Goal: Find specific page/section: Find specific page/section

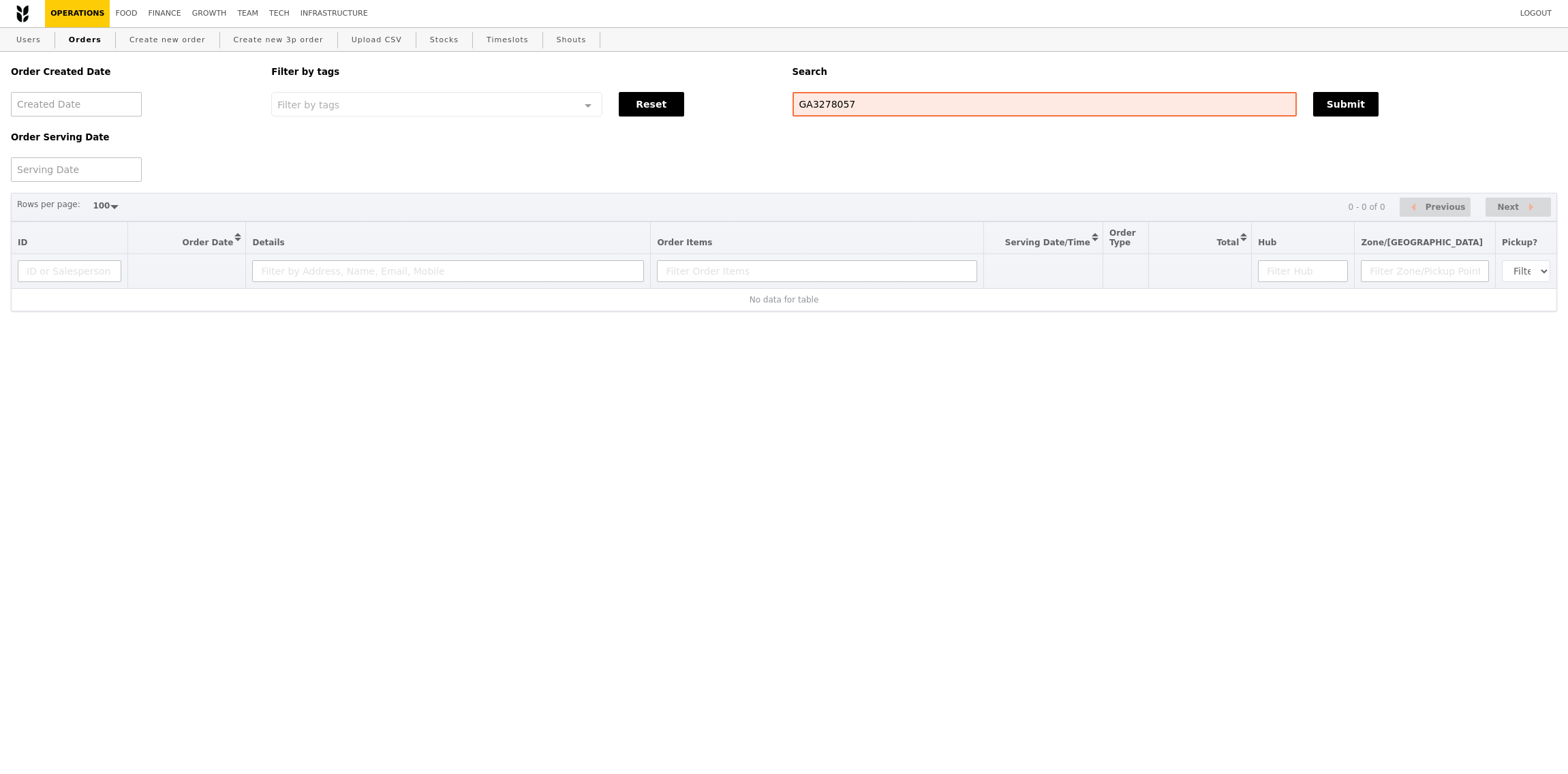
select select "100"
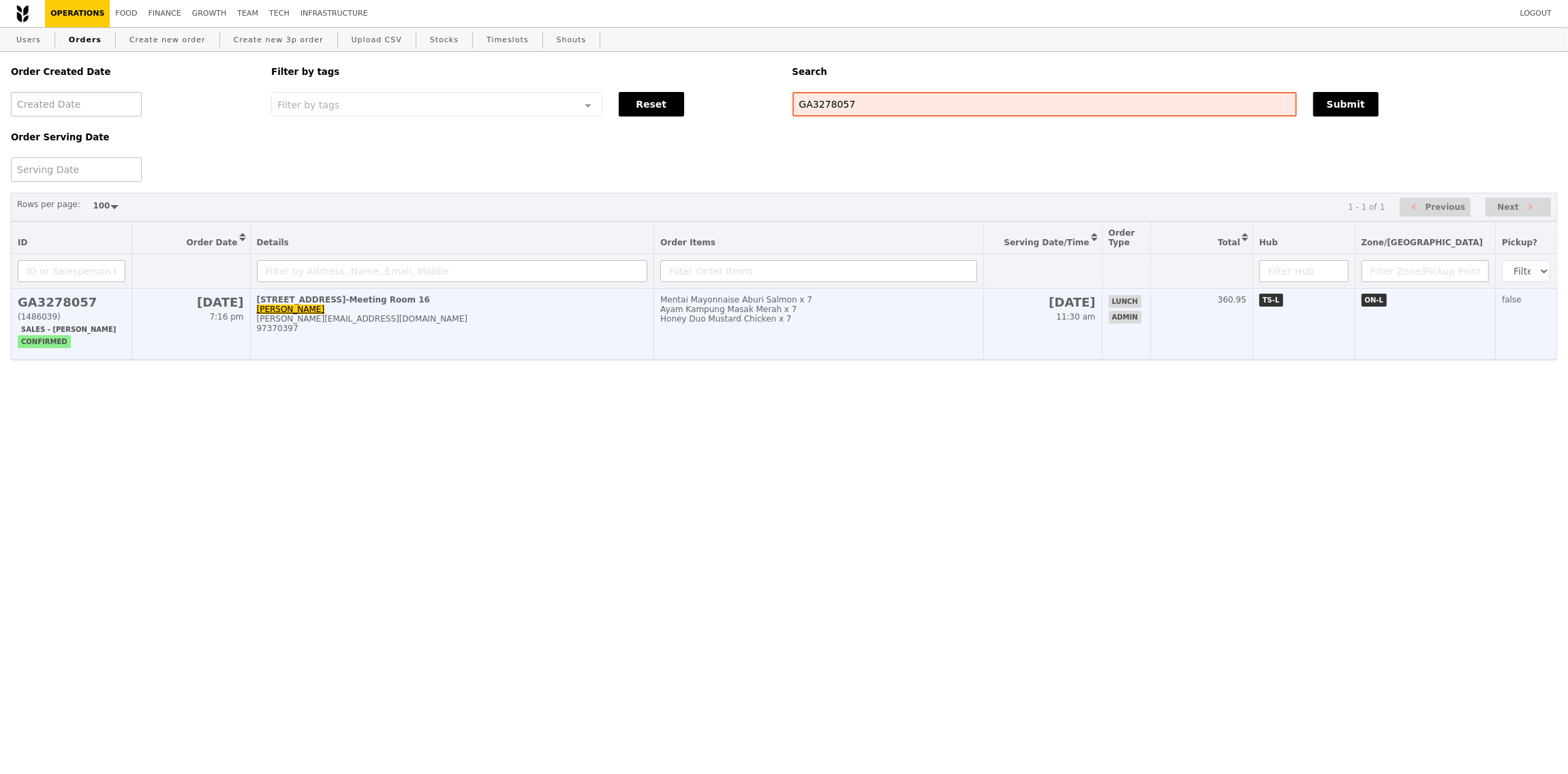
click at [984, 335] on td "Mentai Mayonnaise Aburi Salmon x 7 Ayam Kampung Masak Merah x 7 Honey Duo Musta…" at bounding box center [819, 324] width 330 height 71
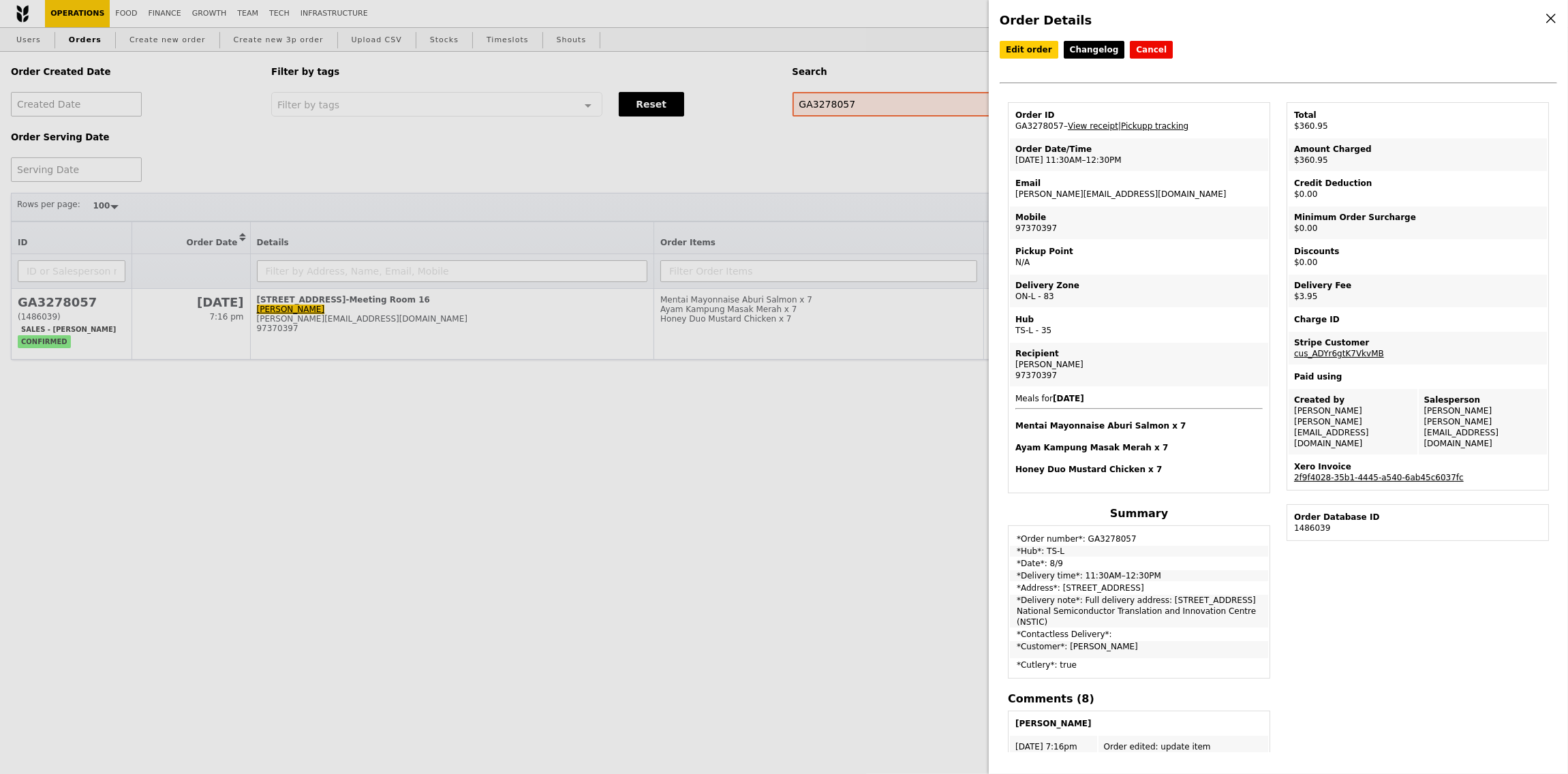
click at [1414, 473] on link "2f9f4028-35b1-4445-a540-6ab45c6037fc" at bounding box center [1379, 478] width 170 height 10
drag, startPoint x: 1069, startPoint y: 357, endPoint x: 1013, endPoint y: 357, distance: 56.0
click at [1013, 357] on td "Recipient [PERSON_NAME] 97370397" at bounding box center [1138, 364] width 258 height 43
copy div "[PERSON_NAME]"
